Goal: Task Accomplishment & Management: Complete application form

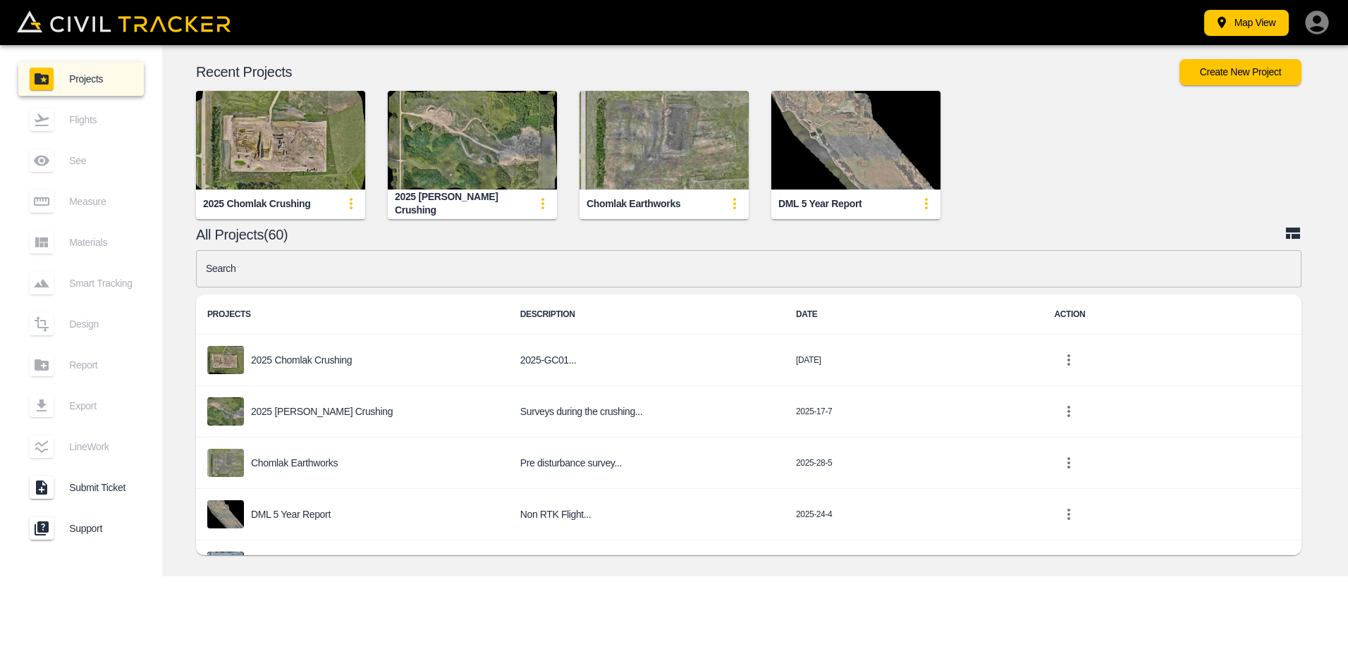
click at [247, 143] on img "button" at bounding box center [280, 140] width 169 height 99
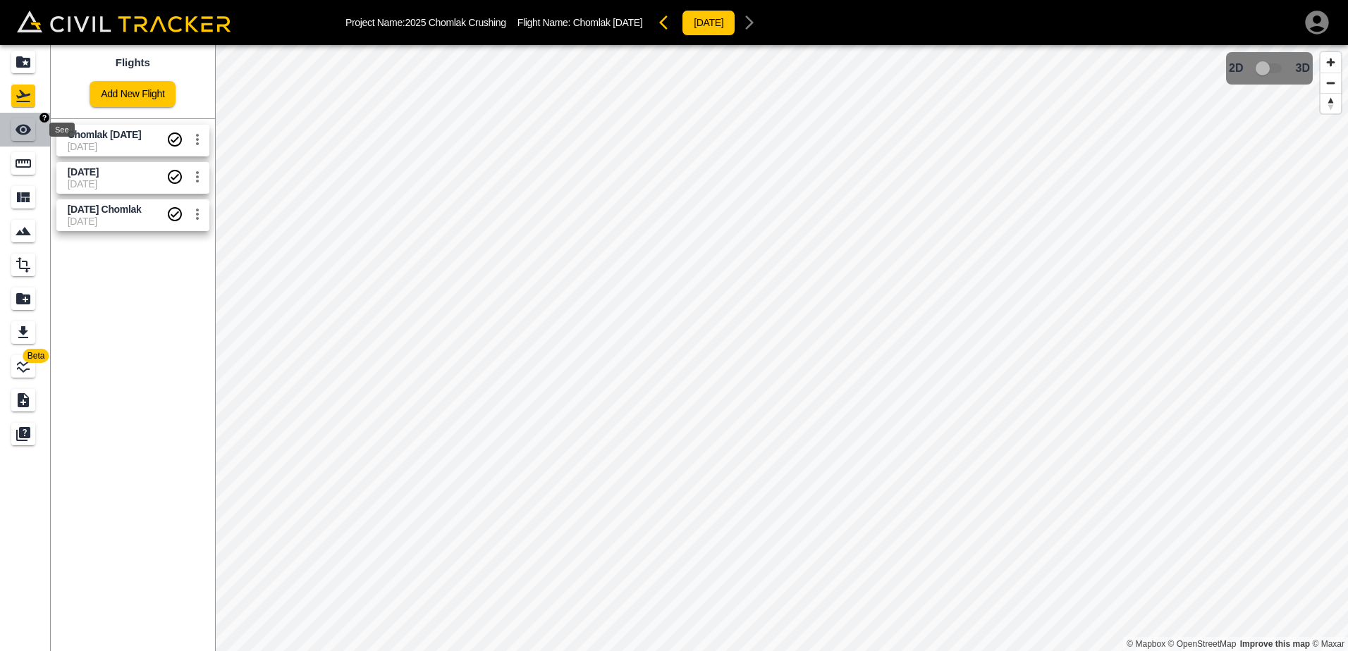
click at [23, 133] on icon "See" at bounding box center [24, 130] width 16 height 11
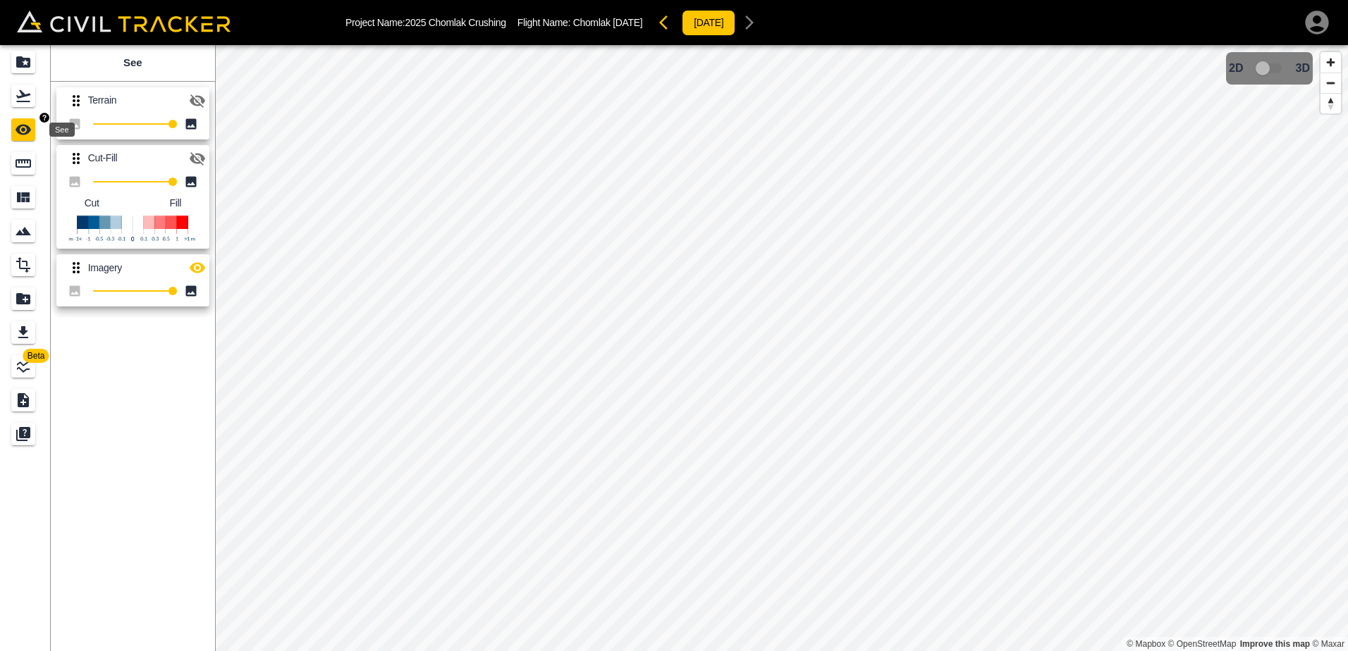
click at [25, 131] on icon "See" at bounding box center [24, 130] width 16 height 11
click at [197, 101] on icon "button" at bounding box center [198, 100] width 16 height 13
click at [25, 164] on icon "Measure" at bounding box center [23, 163] width 17 height 17
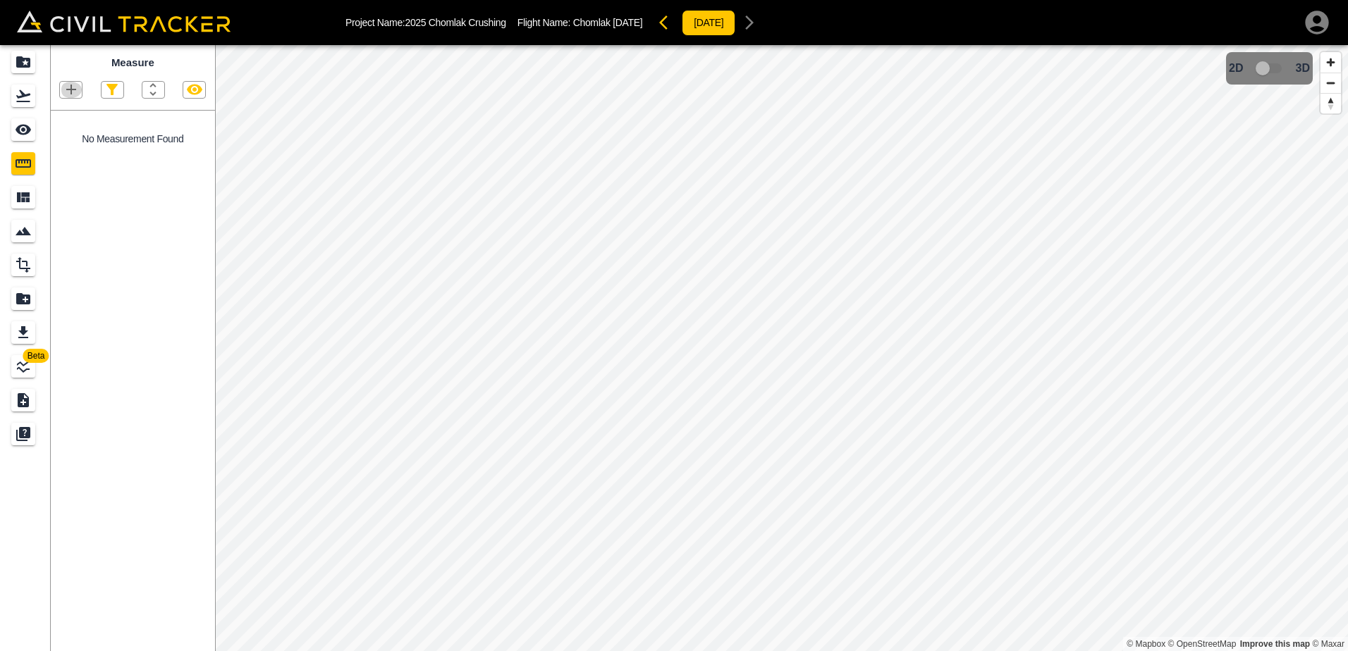
click at [75, 92] on icon "button" at bounding box center [71, 89] width 17 height 17
click at [72, 158] on p "Polygon" at bounding box center [68, 157] width 34 height 11
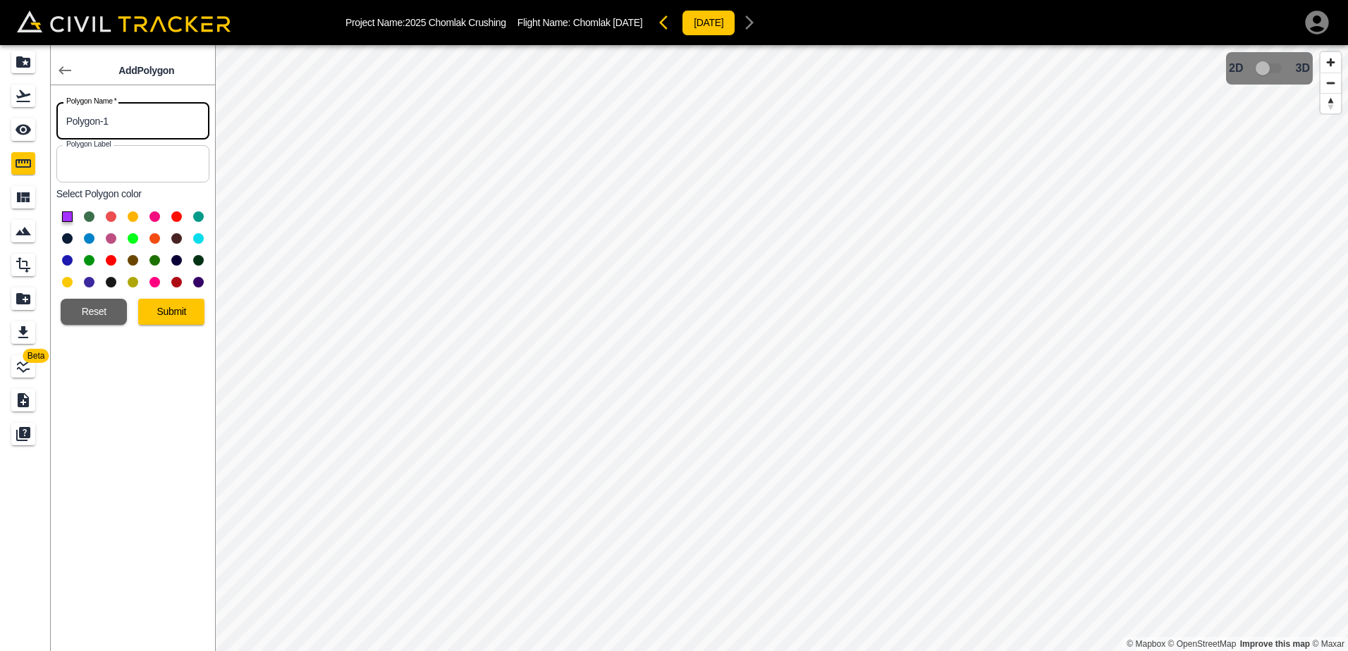
drag, startPoint x: 60, startPoint y: 122, endPoint x: 1, endPoint y: 122, distance: 58.5
click at [1, 122] on div "Beta Add Polygon Polygon Name   * Polygon-1 Polygon Name * Polygon Label Polygo…" at bounding box center [107, 348] width 215 height 606
drag, startPoint x: 54, startPoint y: 121, endPoint x: -43, endPoint y: 123, distance: 96.6
click at [0, 123] on html "Project Name: 2025 Chomlak Crushing Flight Name: Chomlak [DATE] [DATE] Beta Add…" at bounding box center [674, 325] width 1348 height 651
type input "425 Gravel"
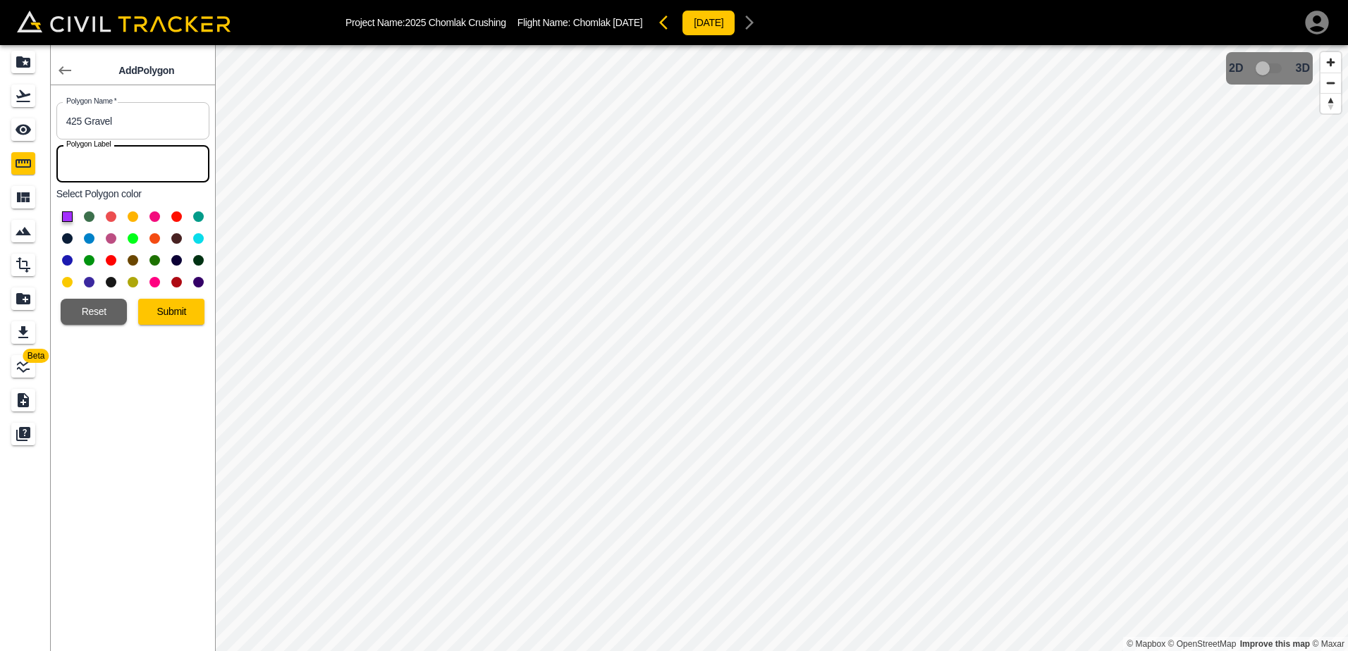
click at [93, 166] on input "text" at bounding box center [132, 163] width 153 height 37
type input "425 Gravel"
click at [193, 237] on button at bounding box center [198, 238] width 11 height 11
click at [176, 301] on button "Submit" at bounding box center [171, 312] width 66 height 26
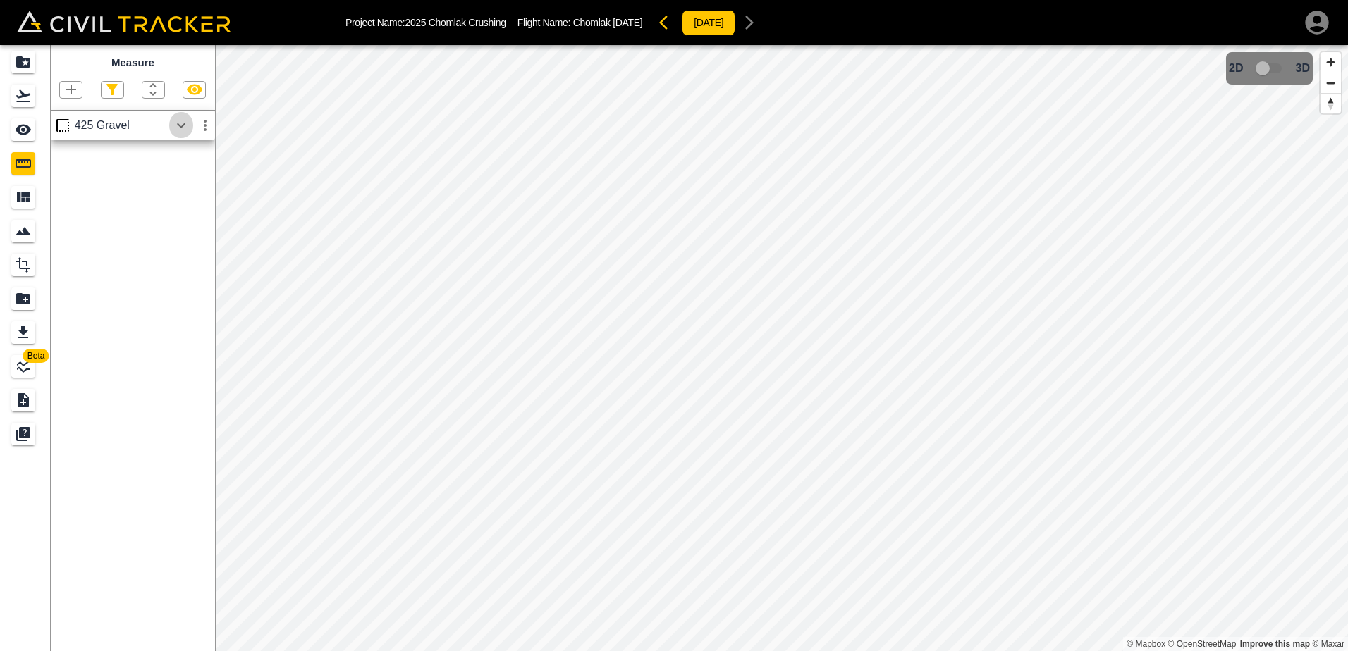
click at [183, 125] on icon "button" at bounding box center [181, 125] width 17 height 17
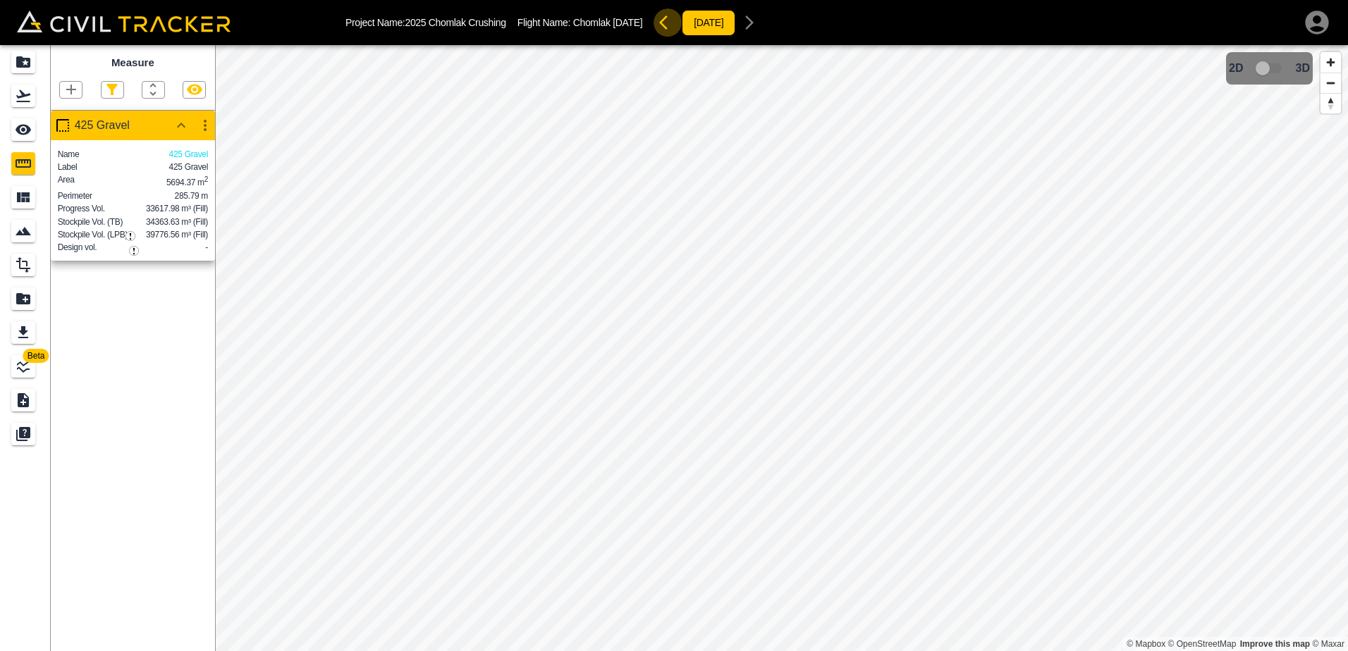
click at [668, 22] on icon "button" at bounding box center [663, 23] width 8 height 14
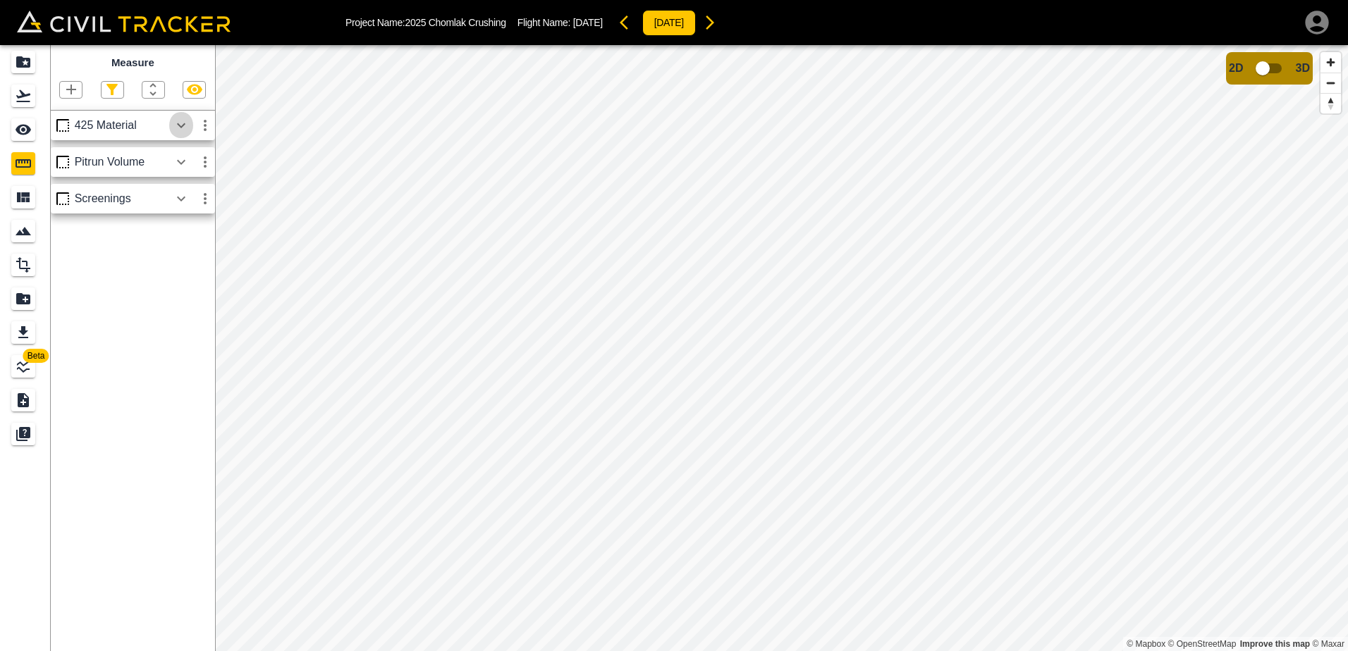
click at [178, 126] on icon "button" at bounding box center [181, 125] width 8 height 5
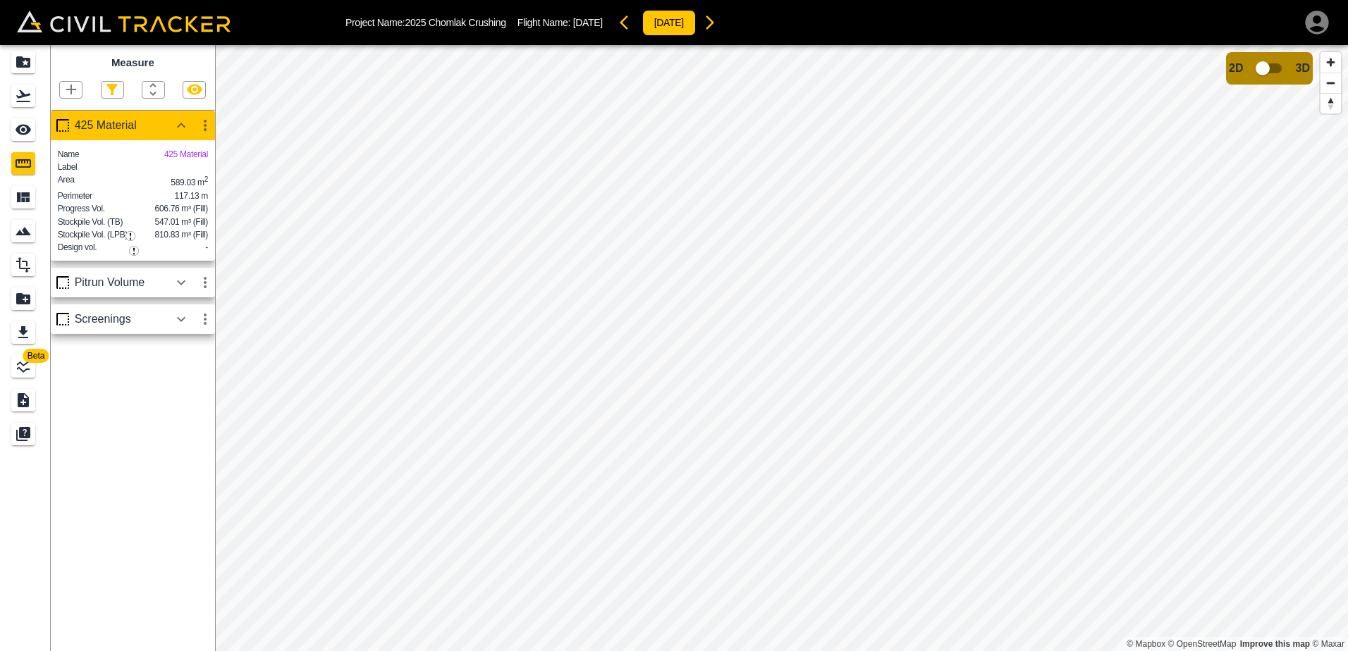
click at [634, 23] on icon "button" at bounding box center [628, 22] width 17 height 17
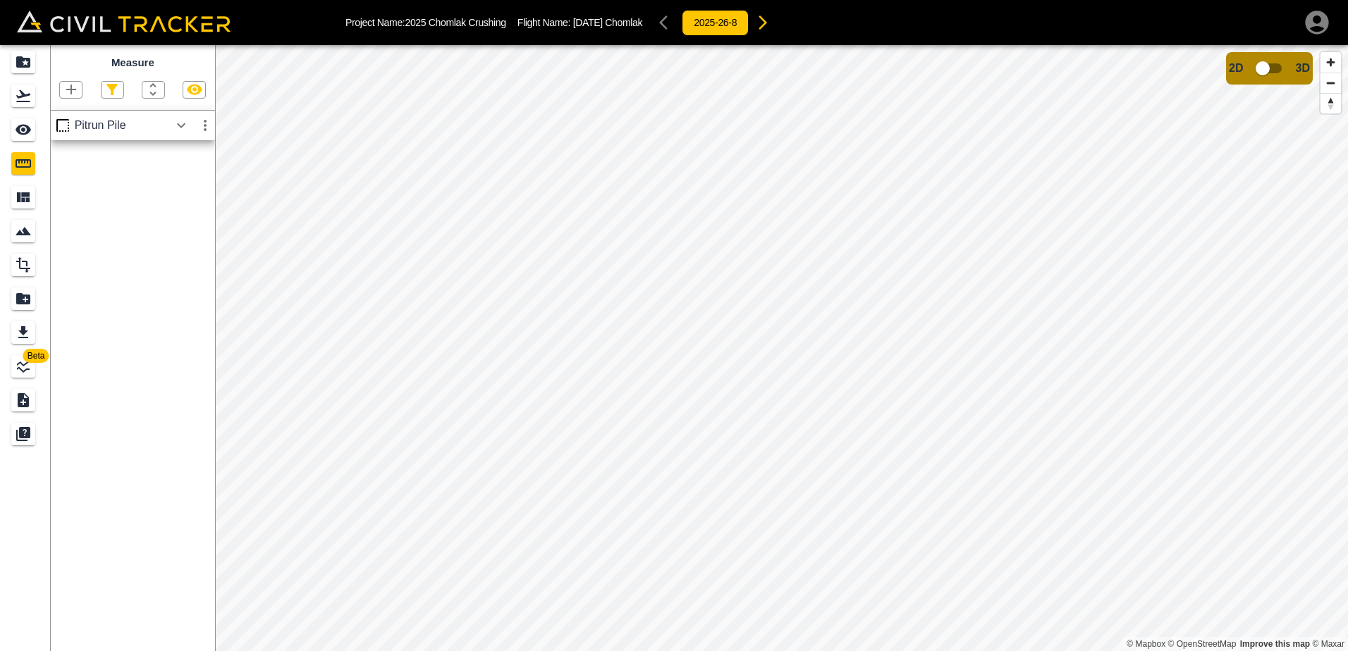
click at [767, 22] on icon "button" at bounding box center [763, 23] width 8 height 14
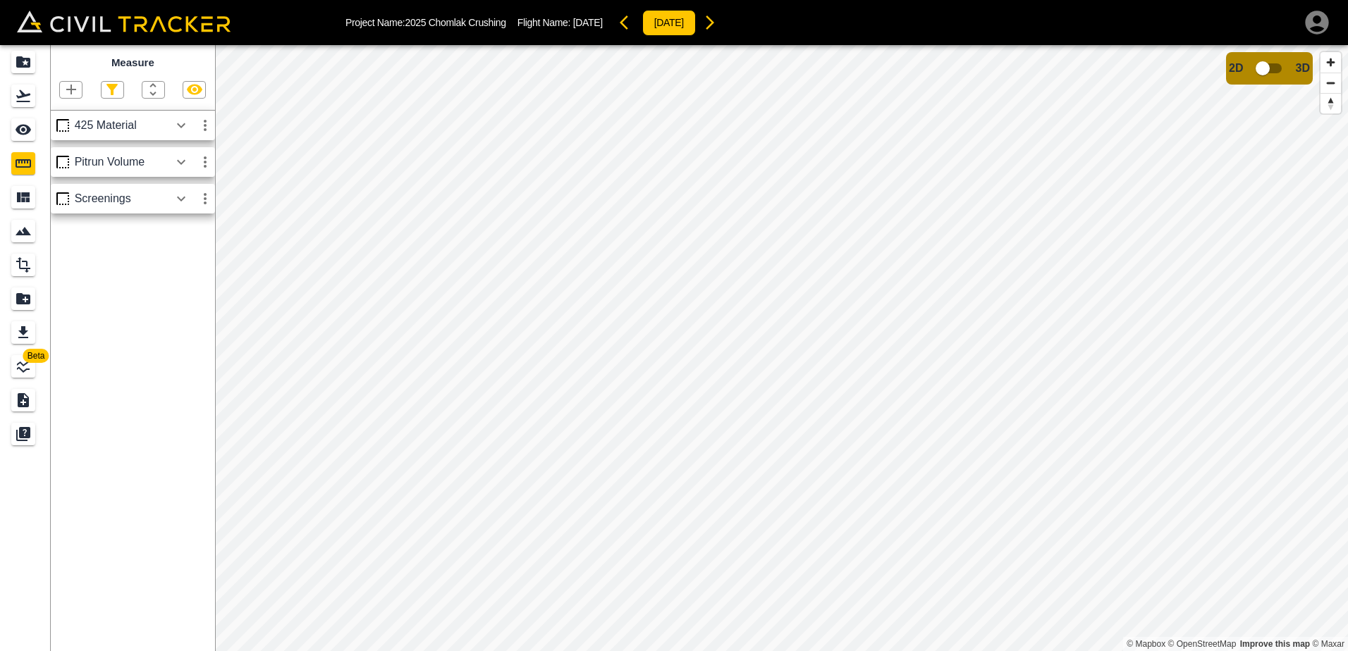
click at [778, 22] on div "Project Name: 2025 Chomlak Crushing Flight Name: [DATE] [DATE]" at bounding box center [838, 22] width 986 height 28
click at [718, 22] on icon "button" at bounding box center [709, 22] width 17 height 17
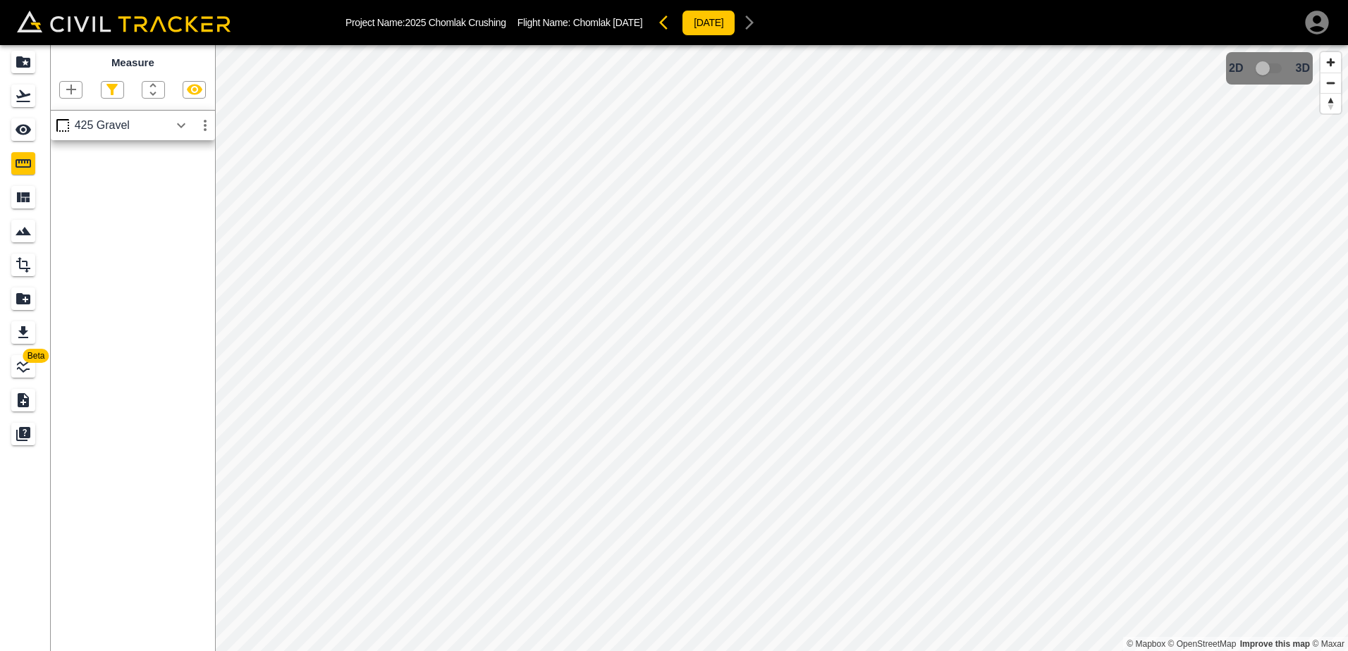
click at [676, 23] on icon "button" at bounding box center [667, 22] width 17 height 17
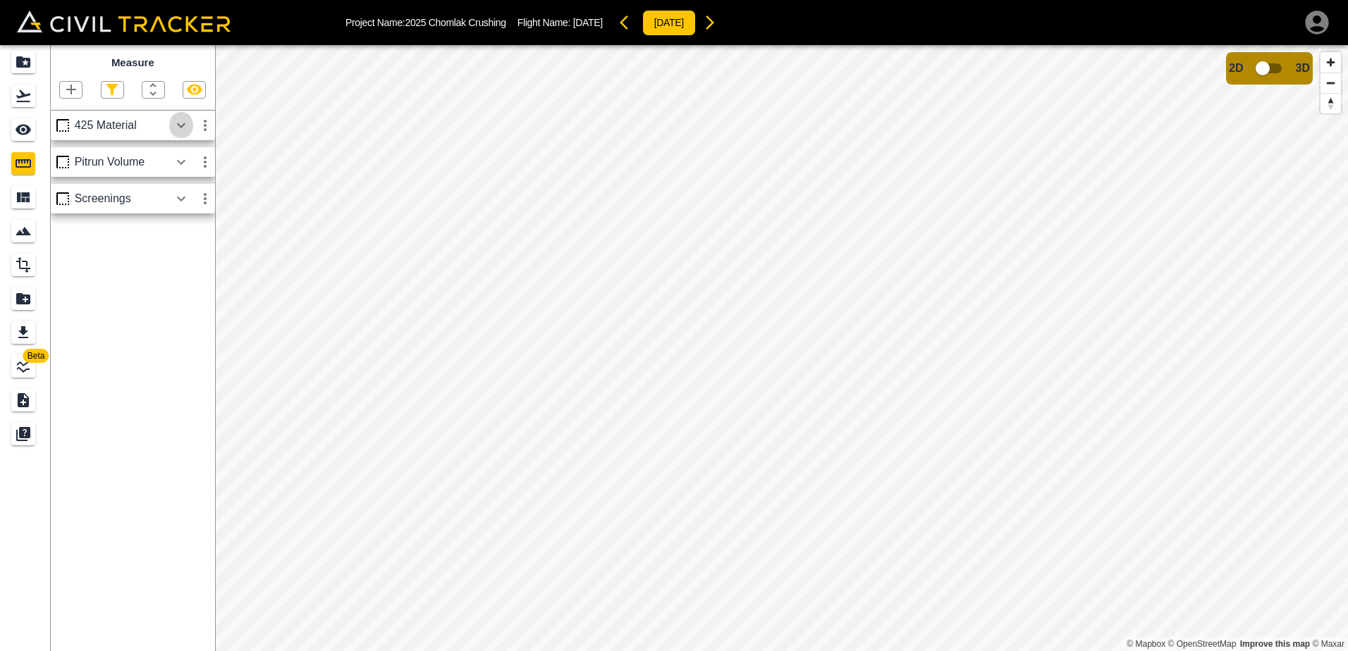
click at [183, 128] on icon "button" at bounding box center [181, 125] width 17 height 17
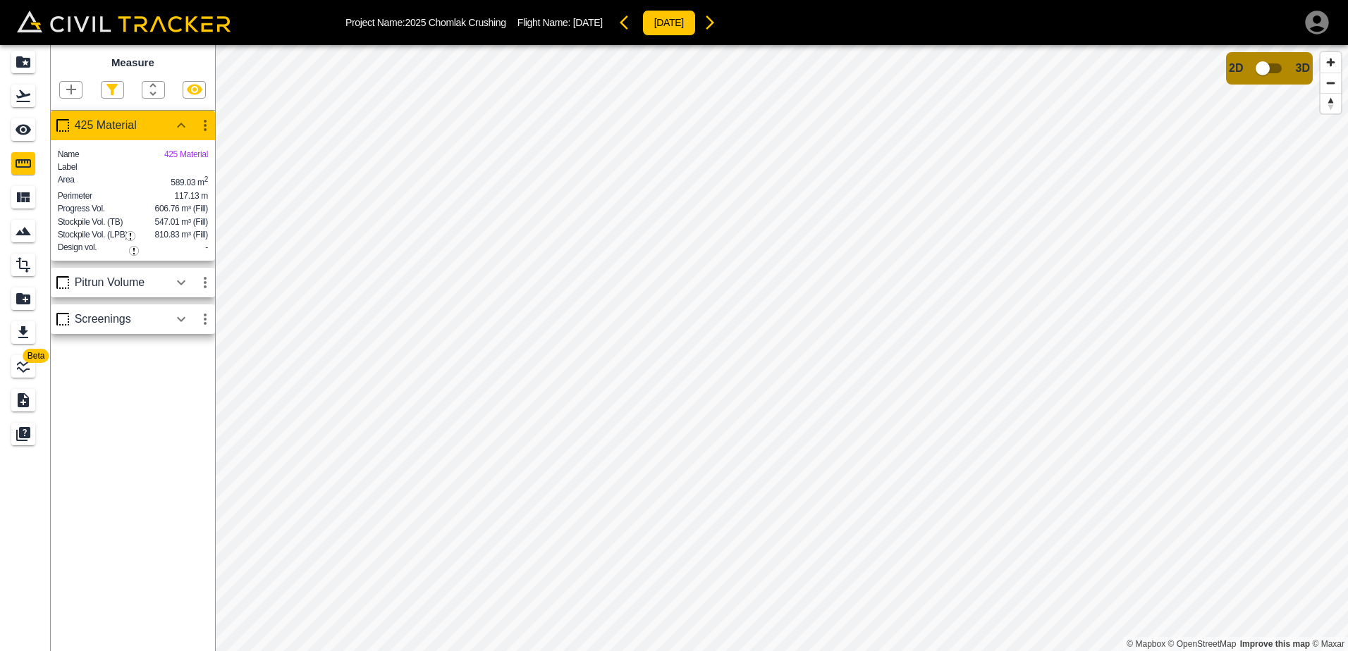
click at [718, 23] on icon "button" at bounding box center [709, 22] width 17 height 17
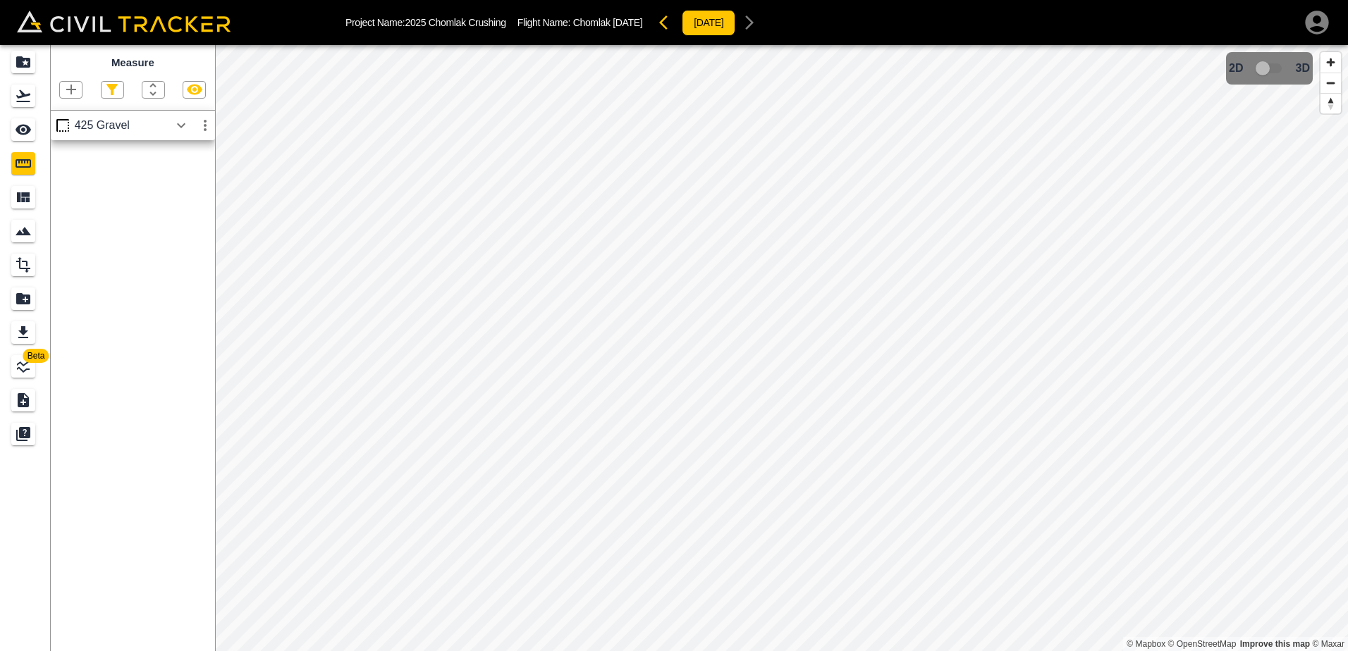
click at [183, 126] on icon "button" at bounding box center [181, 125] width 8 height 5
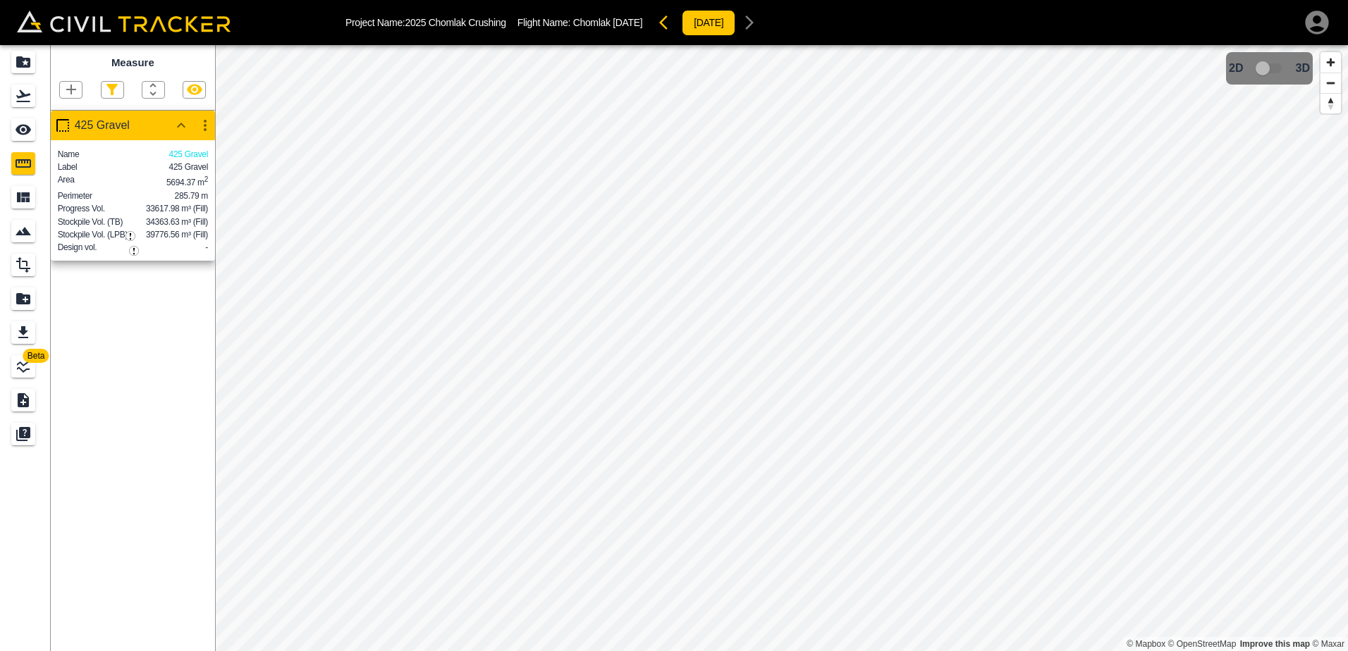
click at [131, 235] on img "button" at bounding box center [130, 236] width 10 height 10
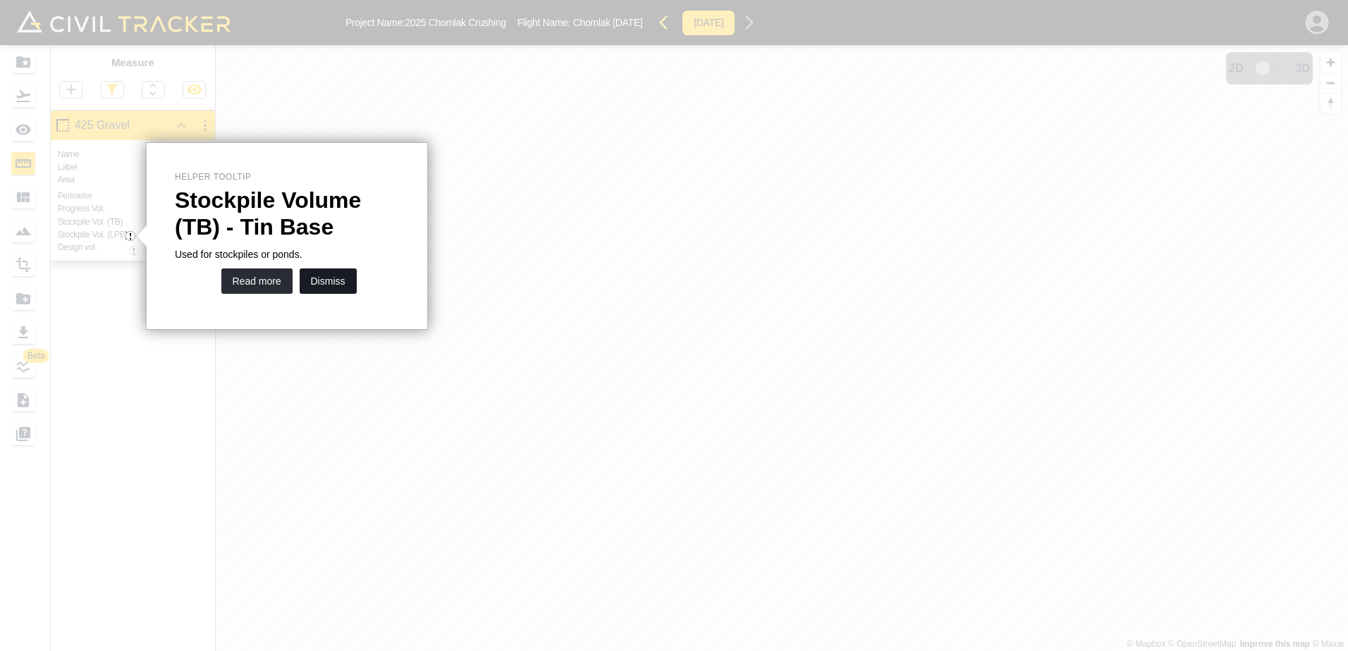
click at [322, 281] on button "Dismiss" at bounding box center [328, 281] width 57 height 25
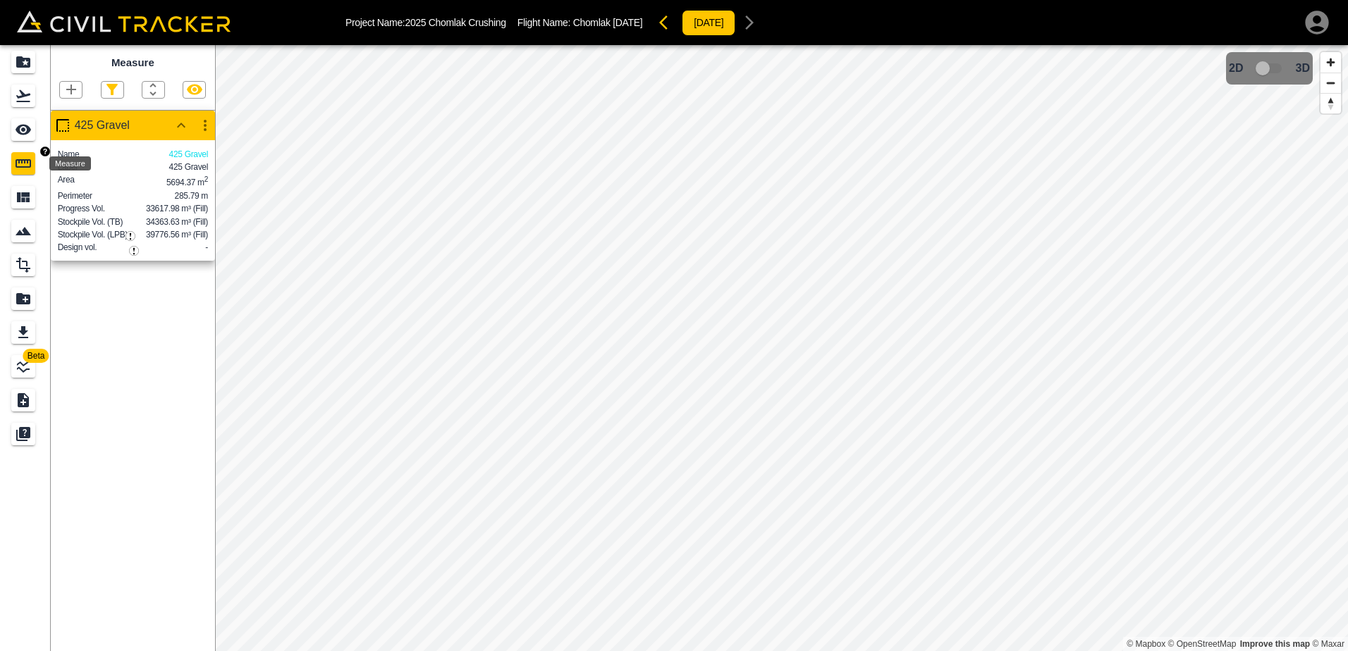
click at [21, 163] on icon "Measure" at bounding box center [23, 163] width 17 height 17
click at [130, 235] on img "button" at bounding box center [130, 236] width 10 height 10
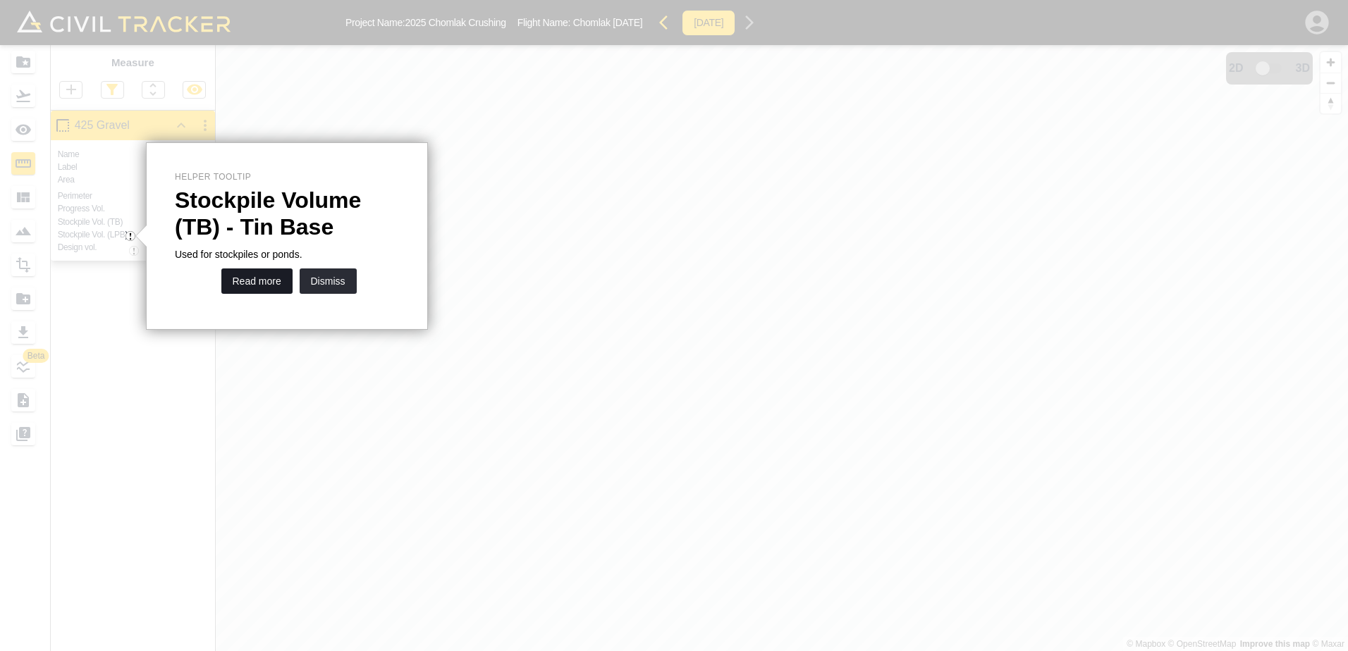
click at [266, 281] on button "Read more" at bounding box center [256, 281] width 71 height 25
click at [291, 98] on div at bounding box center [741, 325] width 1213 height 651
click at [318, 281] on button "Dismiss" at bounding box center [328, 281] width 57 height 25
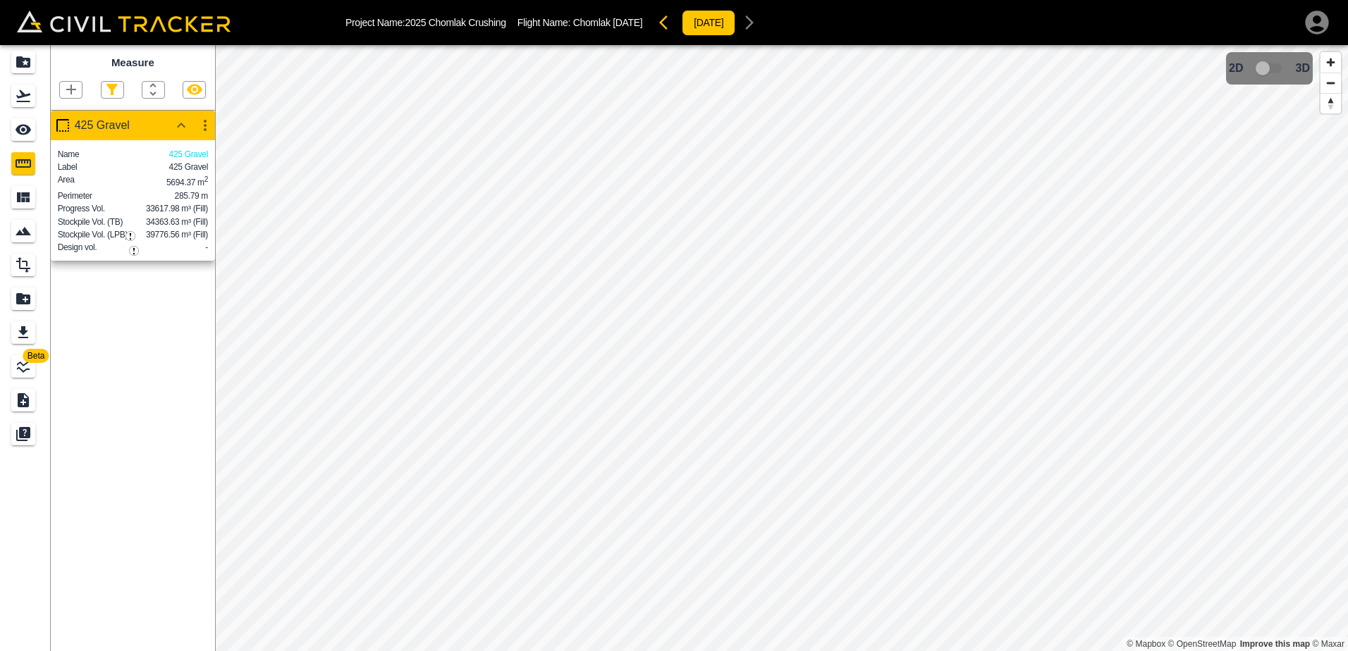
click at [71, 92] on icon "button" at bounding box center [71, 90] width 10 height 10
click at [277, 192] on div at bounding box center [674, 325] width 1348 height 651
click at [78, 92] on icon "button" at bounding box center [71, 89] width 17 height 17
click at [70, 160] on p "Polygon" at bounding box center [68, 157] width 34 height 11
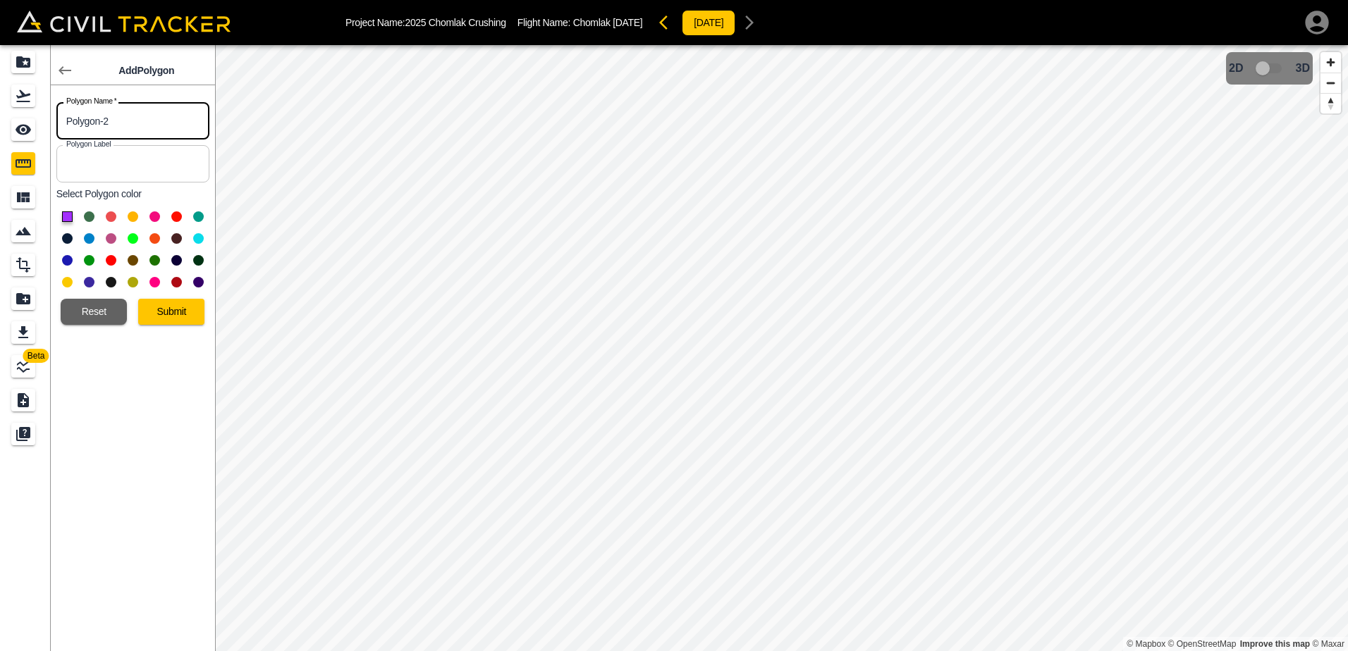
click at [130, 130] on input "Polygon-2" at bounding box center [132, 120] width 153 height 37
type input "P"
type input "Screenings"
click at [108, 159] on input "text" at bounding box center [132, 163] width 153 height 37
type input "Screenings"
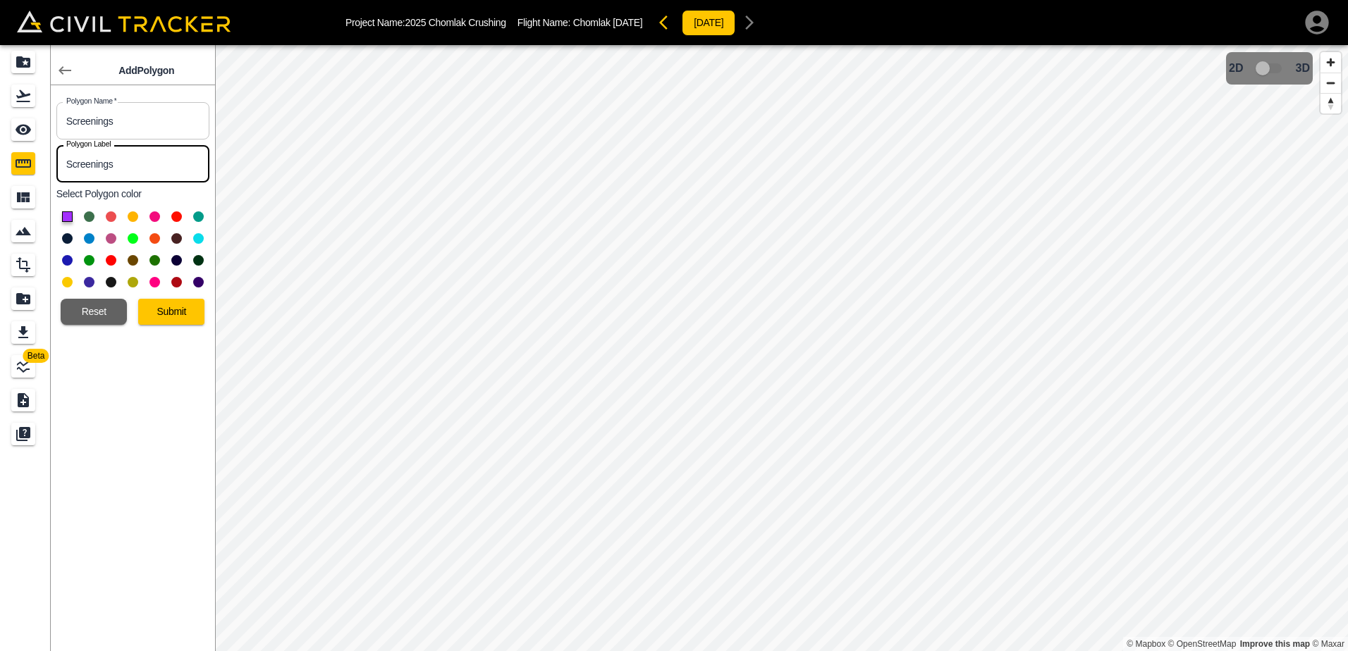
click at [175, 214] on button at bounding box center [176, 217] width 11 height 11
click at [169, 313] on button "Submit" at bounding box center [171, 312] width 66 height 26
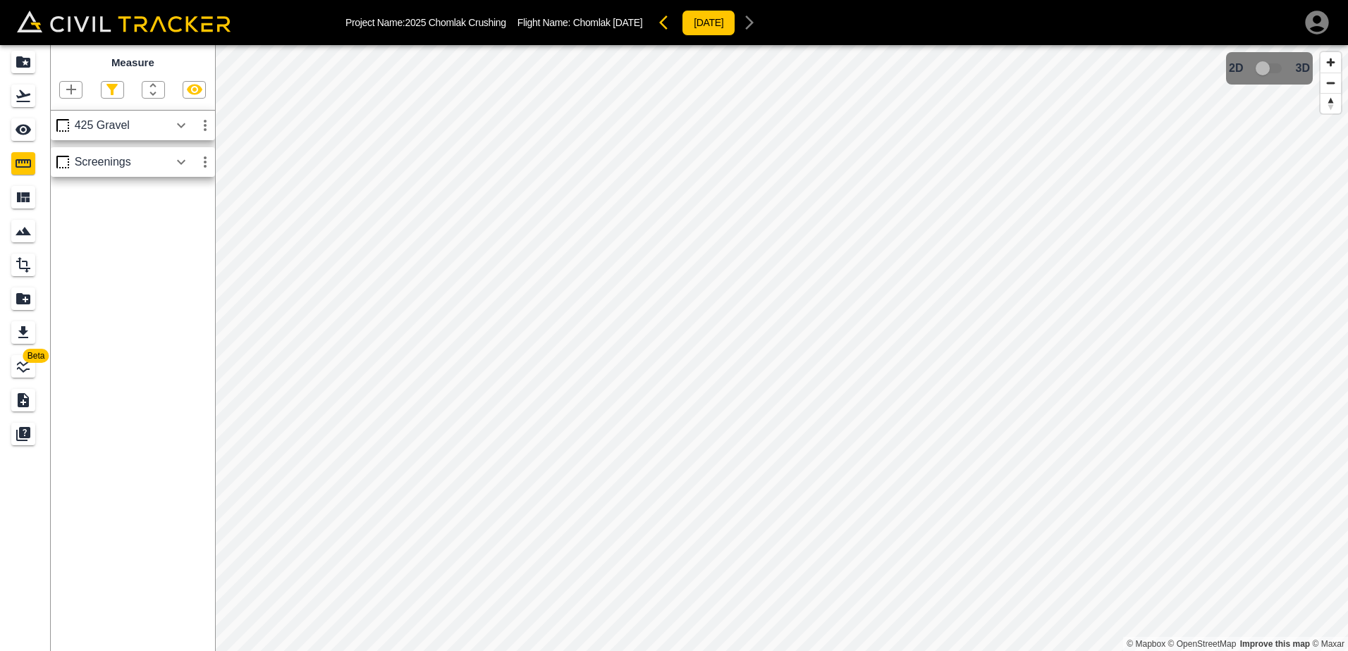
click at [176, 162] on icon "button" at bounding box center [181, 162] width 17 height 17
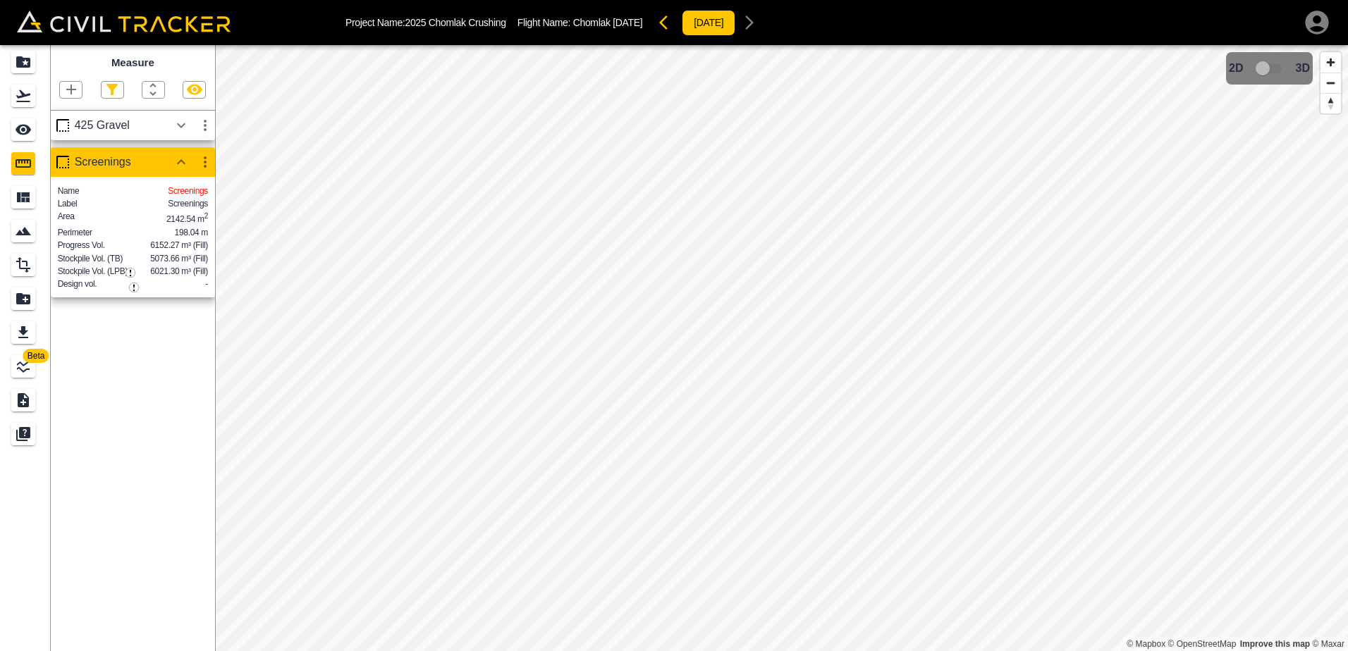
click at [178, 132] on icon "button" at bounding box center [181, 125] width 17 height 17
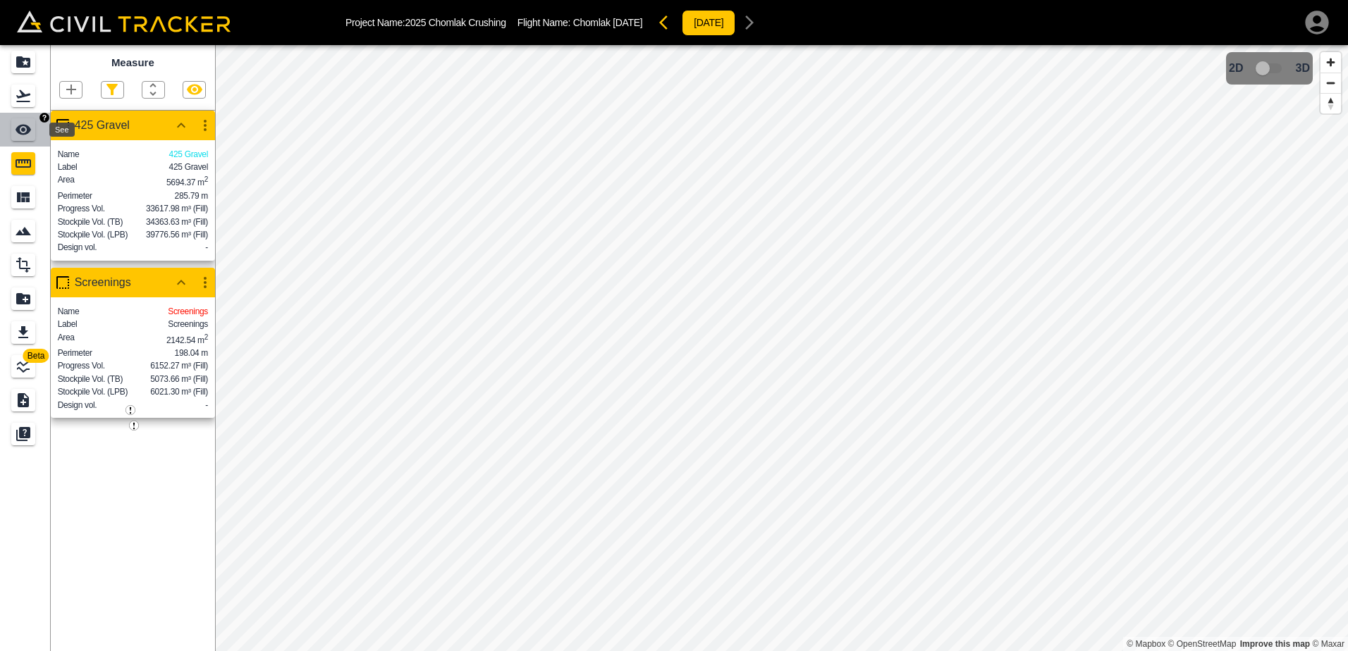
click at [25, 130] on icon "See" at bounding box center [24, 130] width 16 height 11
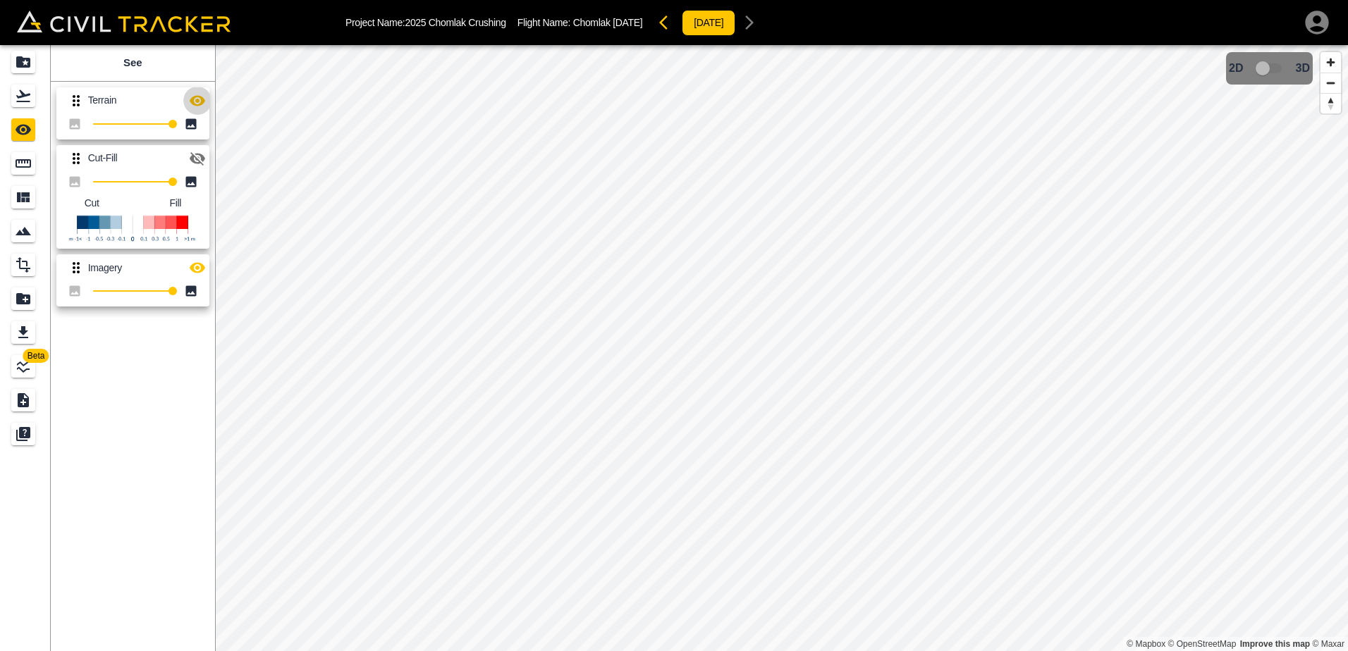
click at [199, 106] on icon "button" at bounding box center [197, 100] width 17 height 17
click at [196, 100] on icon "button" at bounding box center [198, 100] width 16 height 13
